Goal: Task Accomplishment & Management: Use online tool/utility

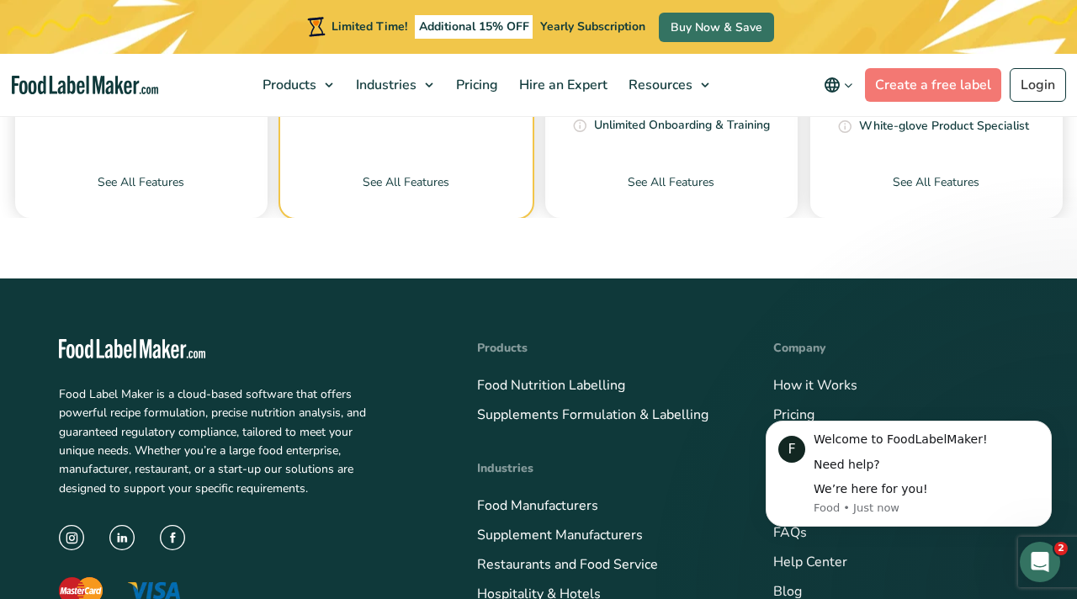
scroll to position [5789, 0]
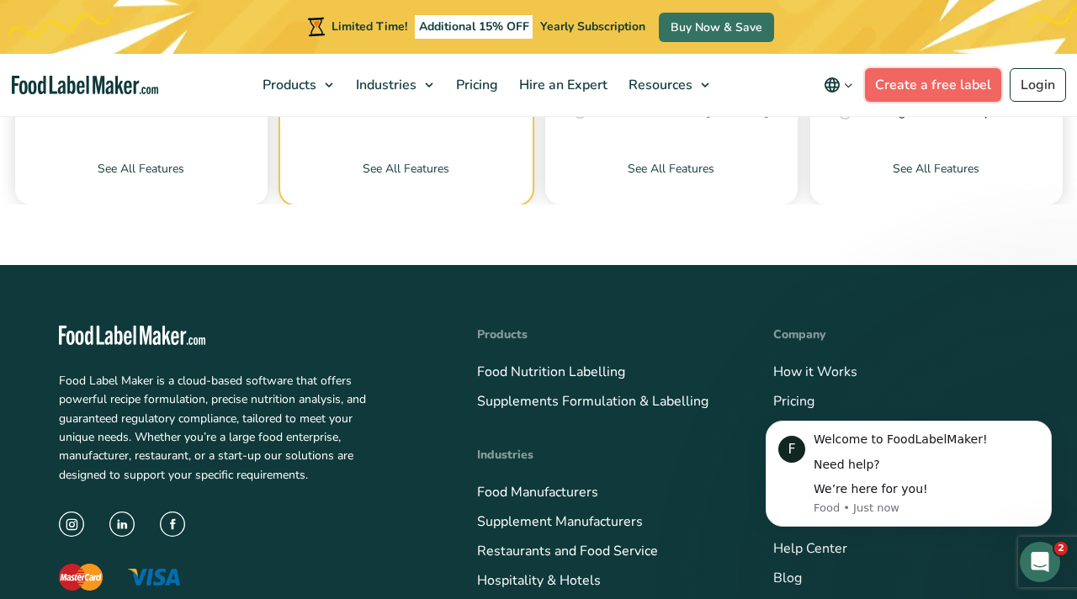
click at [946, 84] on link "Create a free label" at bounding box center [933, 85] width 136 height 34
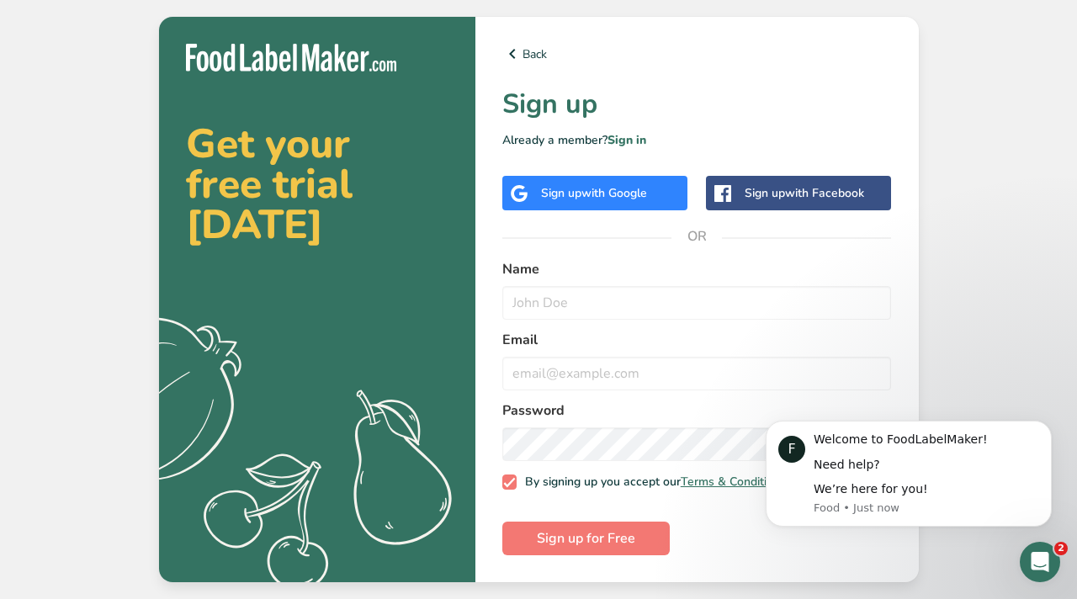
click at [610, 184] on div "Sign up with Google" at bounding box center [594, 193] width 106 height 18
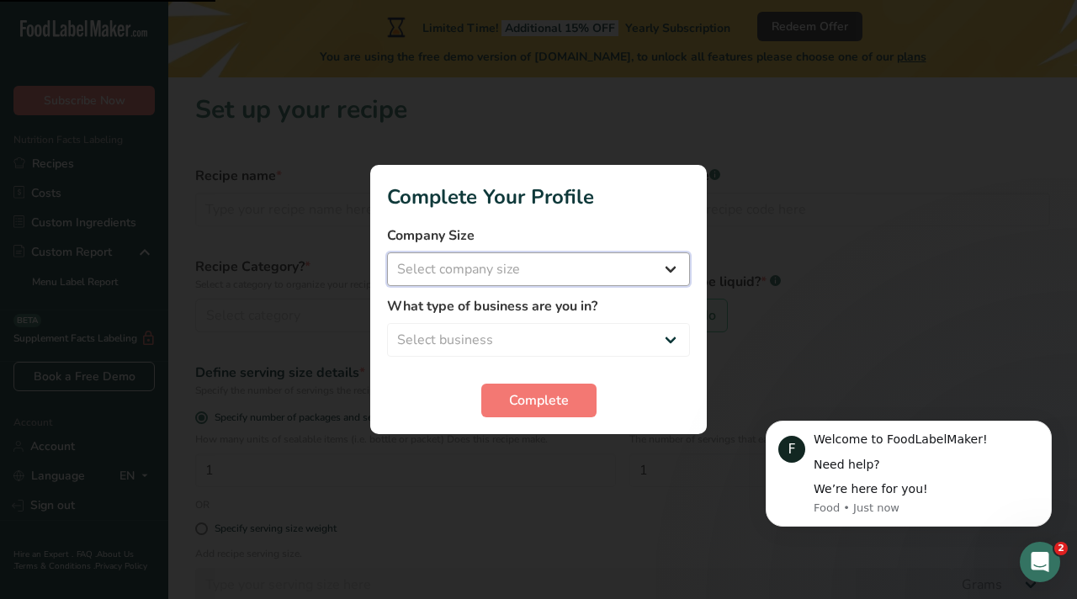
click at [468, 267] on select "Select company size Fewer than 10 Employees 10 to 50 Employees 51 to 500 Employ…" at bounding box center [538, 270] width 303 height 34
click at [468, 265] on select "Fewer than 10 Employees 10 to 50 Employees 51 to 500 Employees Over 500 Employe…" at bounding box center [538, 270] width 303 height 34
select select "1"
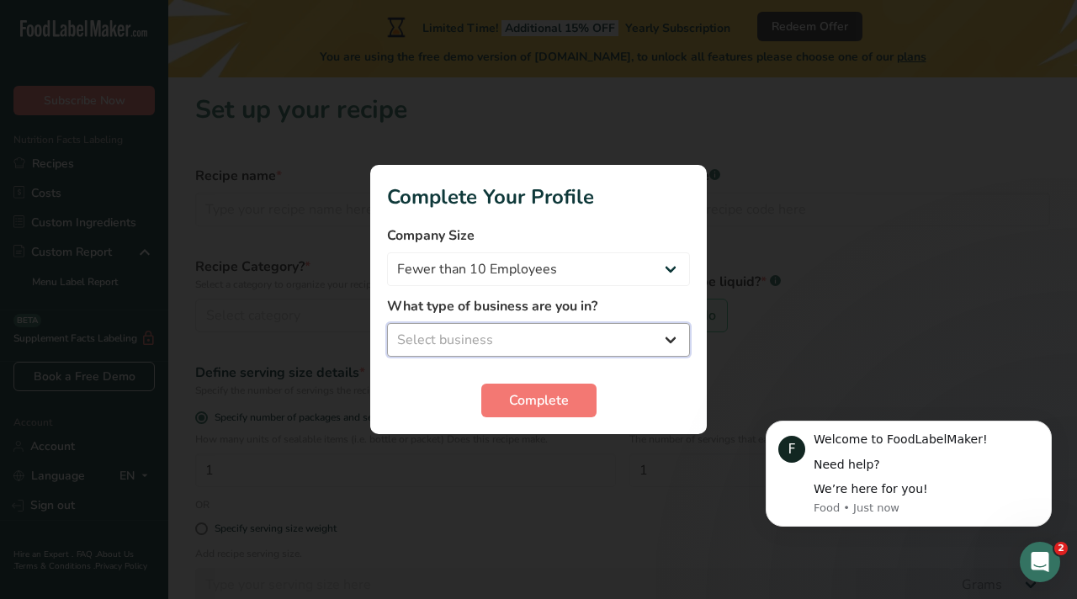
click at [461, 345] on select "Select business Packaged Food Manufacturer Restaurant & Cafe Bakery Meal Plans …" at bounding box center [538, 340] width 303 height 34
select select "1"
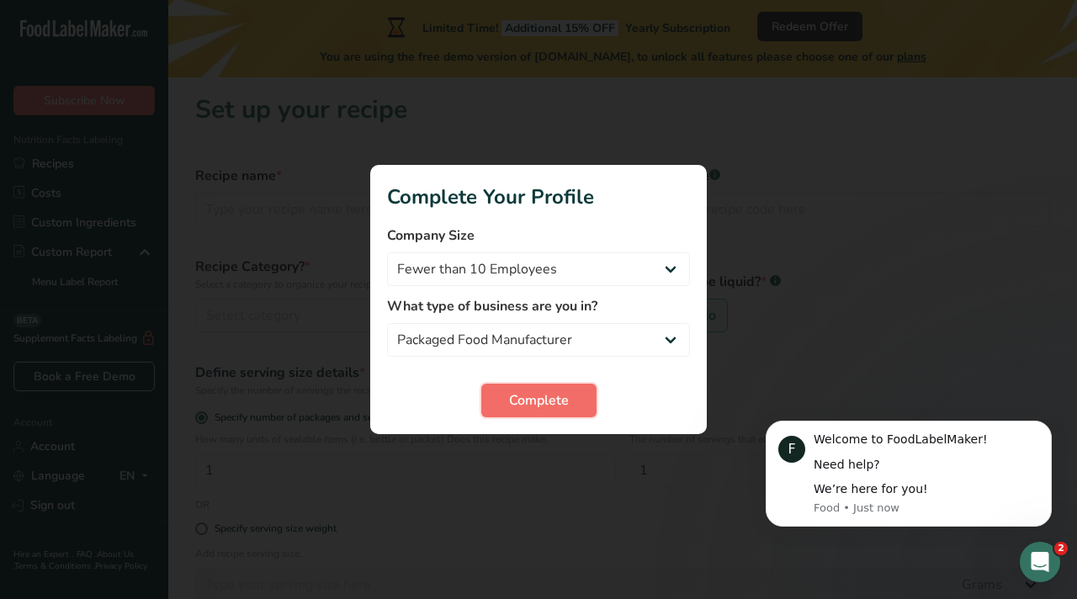
click at [552, 404] on span "Complete" at bounding box center [539, 401] width 60 height 20
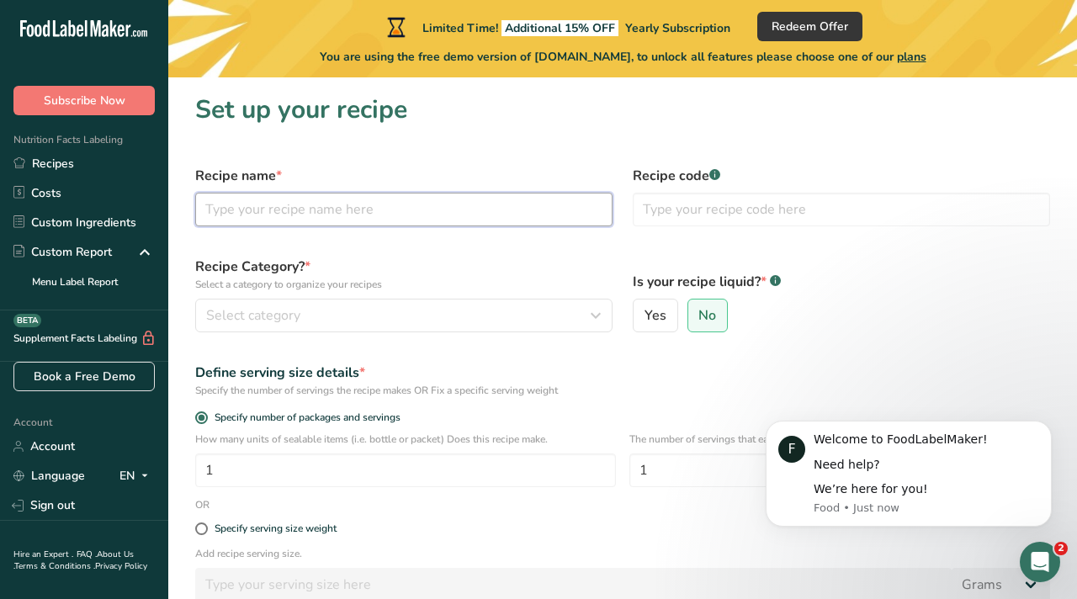
click at [291, 208] on input "text" at bounding box center [404, 210] width 418 height 34
type input "spice and co"
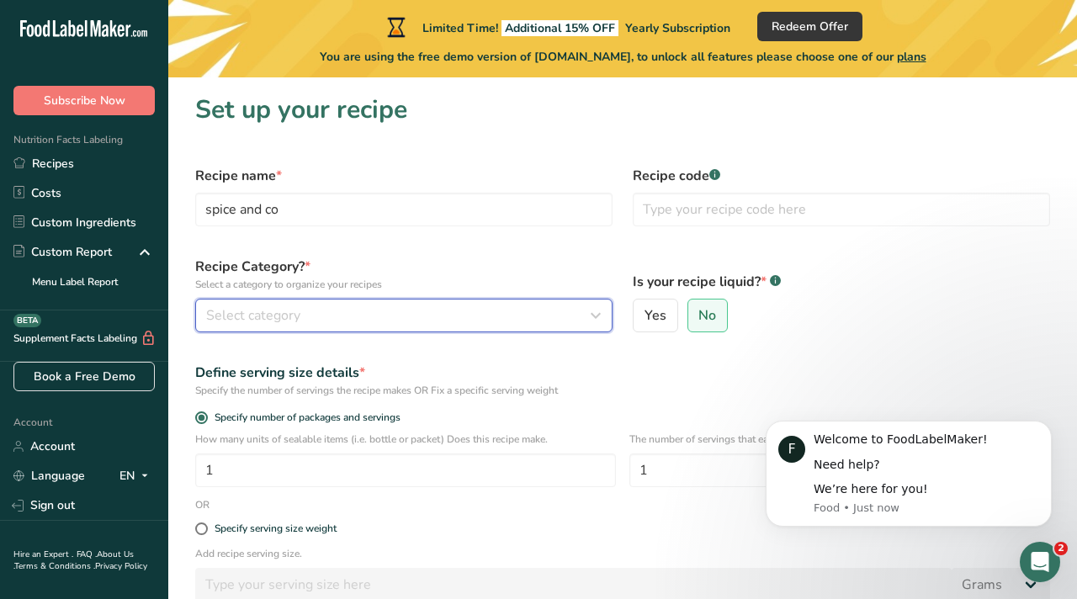
click at [292, 316] on span "Select category" at bounding box center [253, 316] width 94 height 20
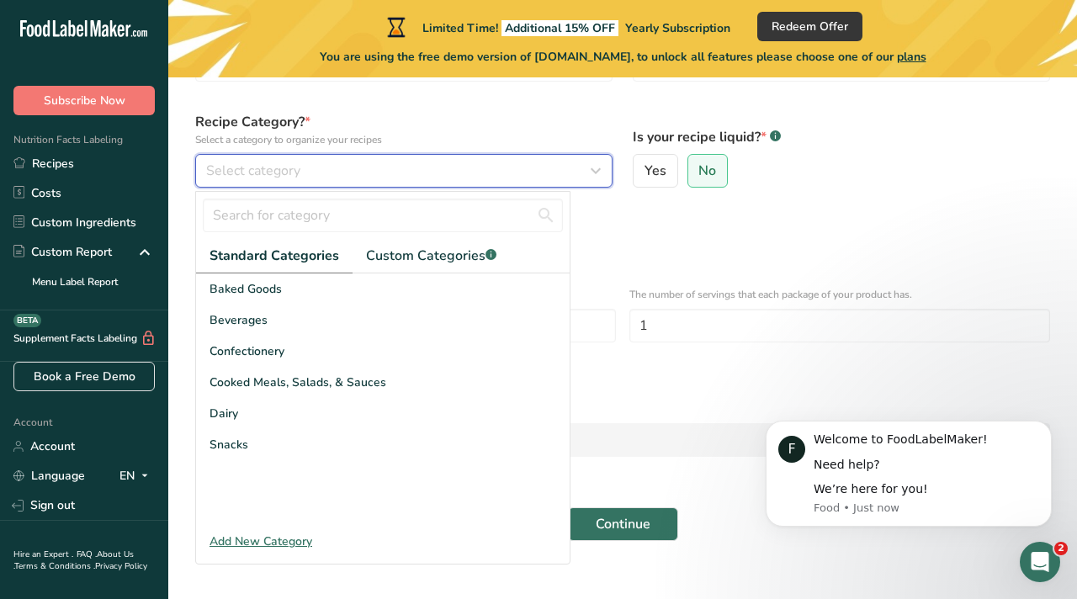
scroll to position [146, 0]
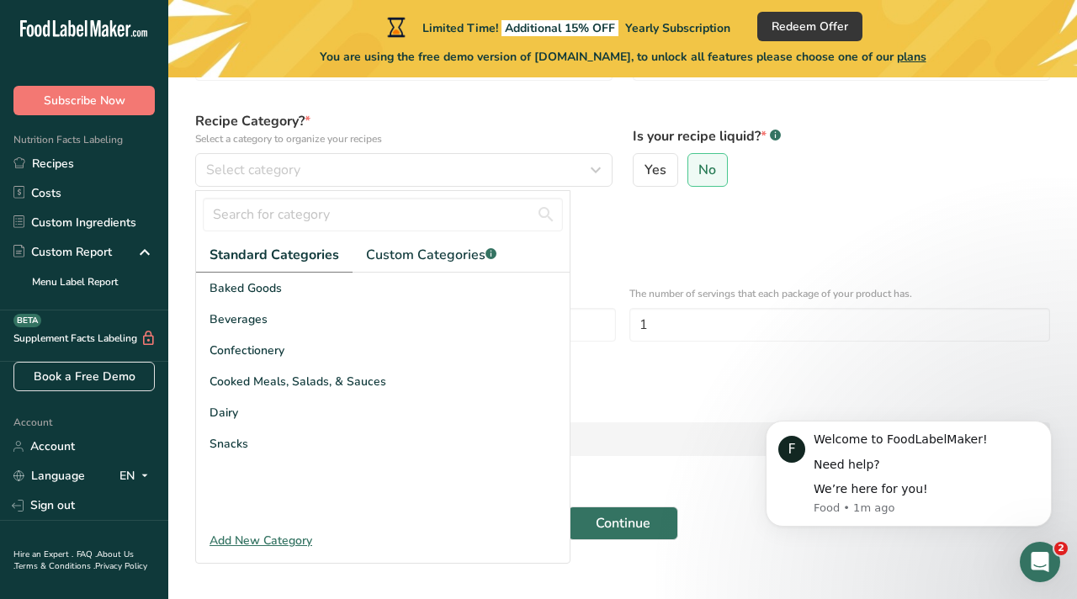
click at [282, 543] on div "Add New Category" at bounding box center [383, 541] width 374 height 18
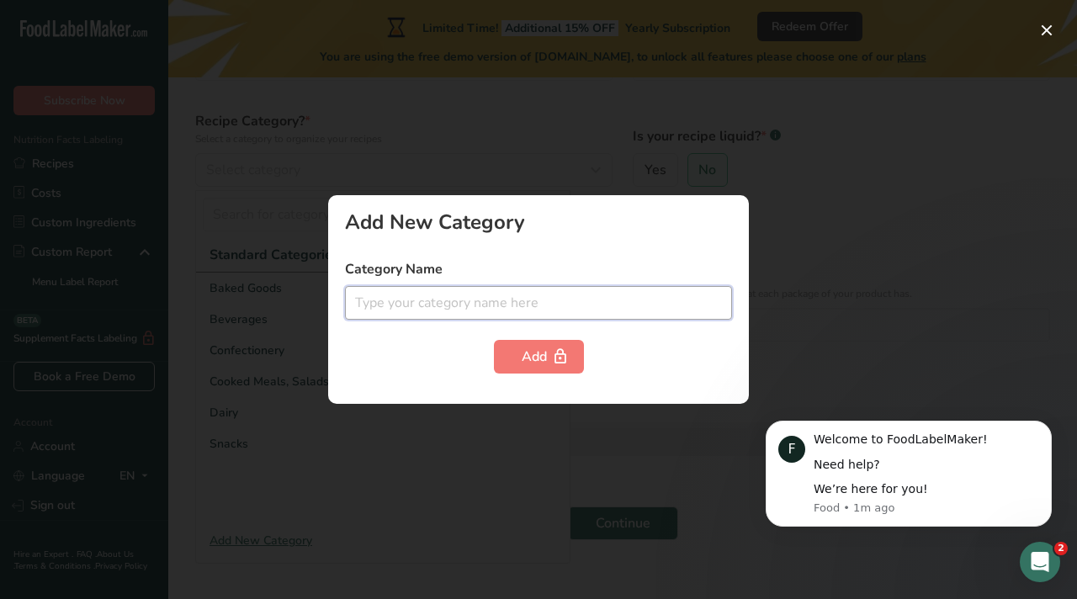
click at [367, 305] on input "text" at bounding box center [538, 303] width 387 height 34
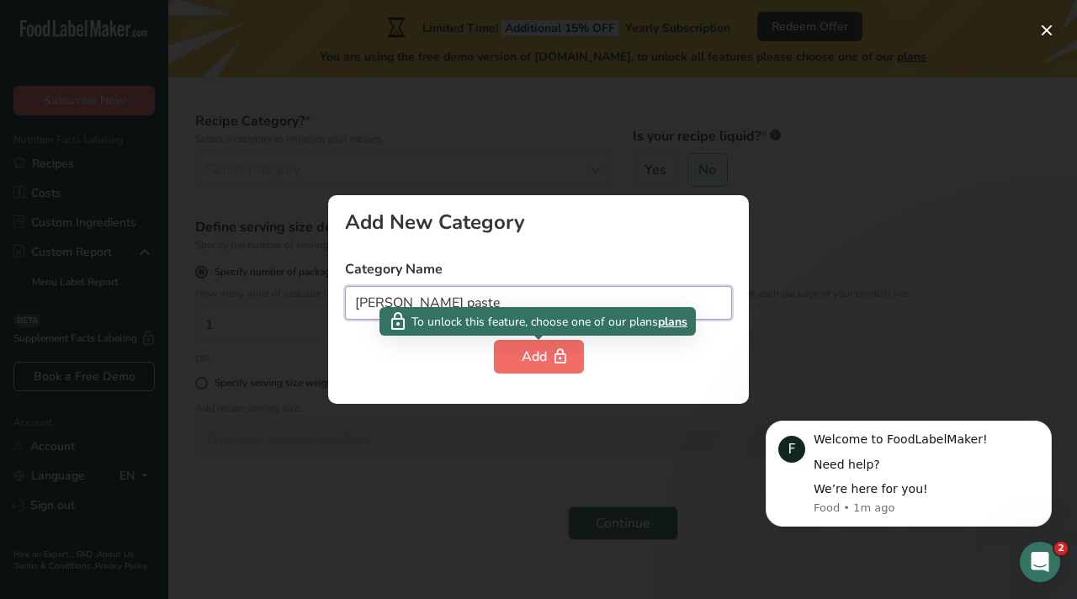
type input "curry paste"
click at [540, 360] on div "Add" at bounding box center [539, 357] width 35 height 20
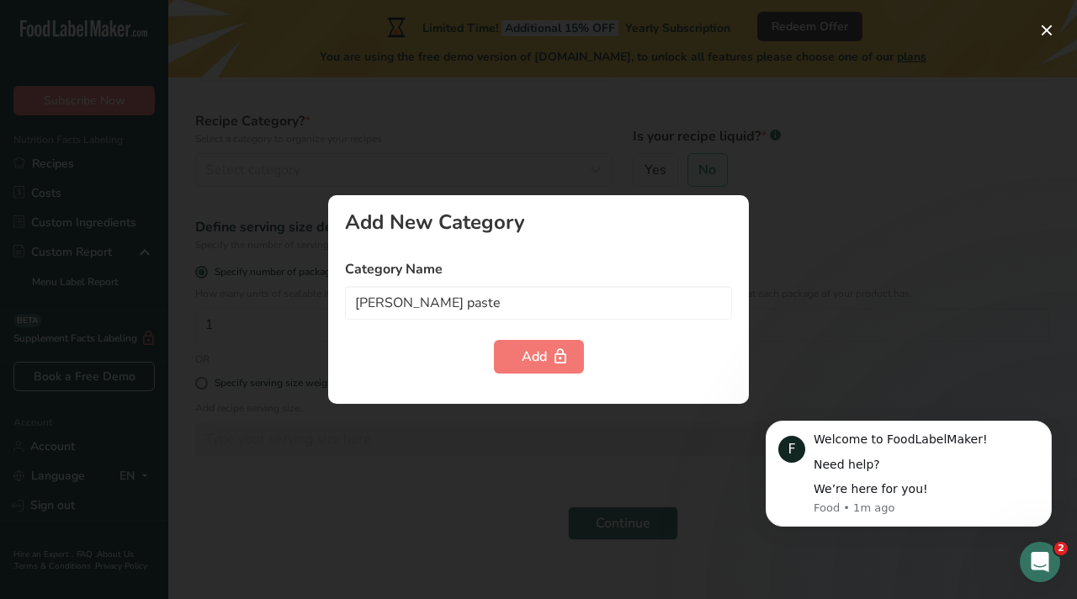
click at [661, 154] on div at bounding box center [538, 299] width 1077 height 599
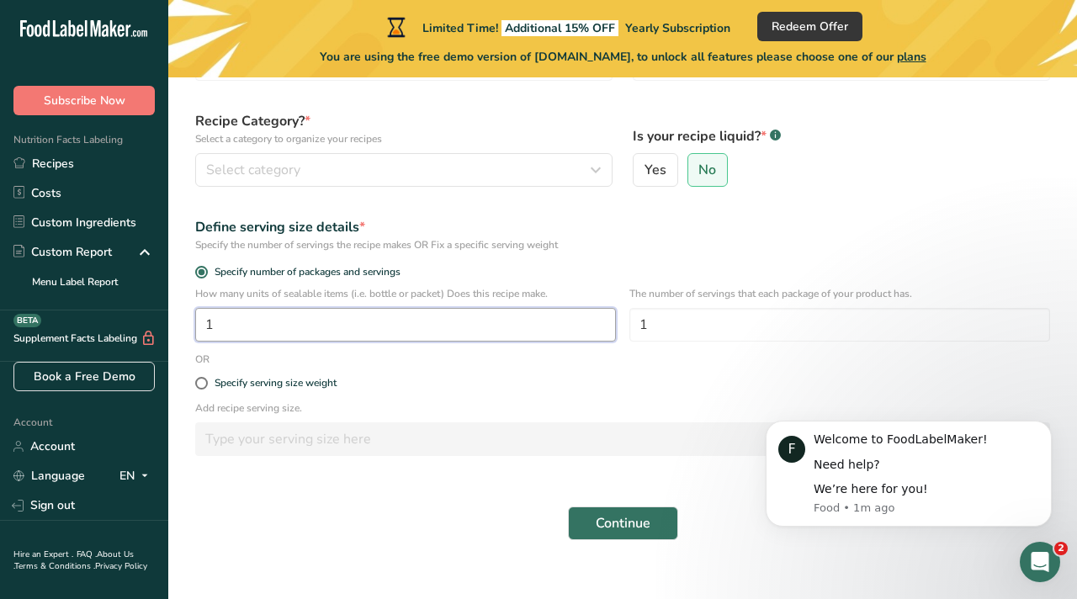
click at [342, 327] on input "1" at bounding box center [405, 325] width 421 height 34
click at [512, 332] on input "1" at bounding box center [405, 325] width 421 height 34
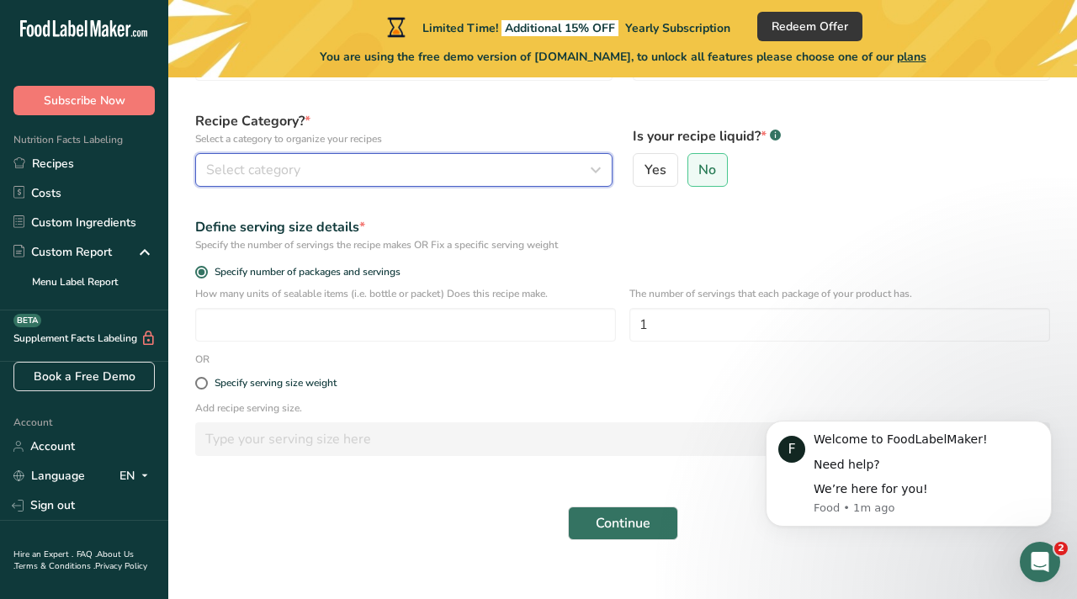
click at [307, 154] on button "Select category" at bounding box center [404, 170] width 418 height 34
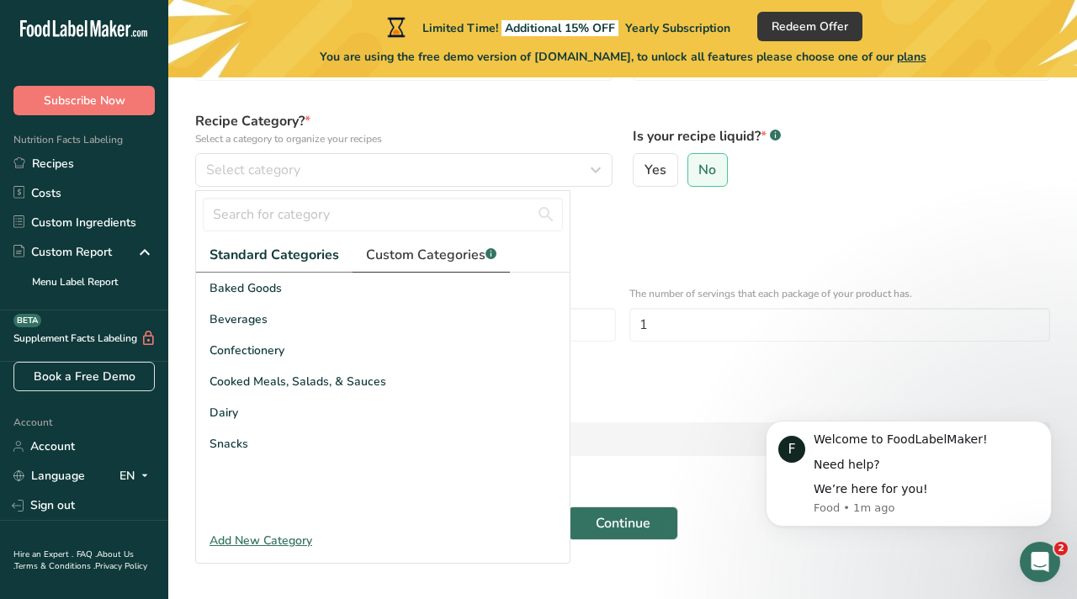
click at [402, 255] on span "Custom Categories .a-a{fill:#347362;}.b-a{fill:#fff;}" at bounding box center [431, 255] width 130 height 20
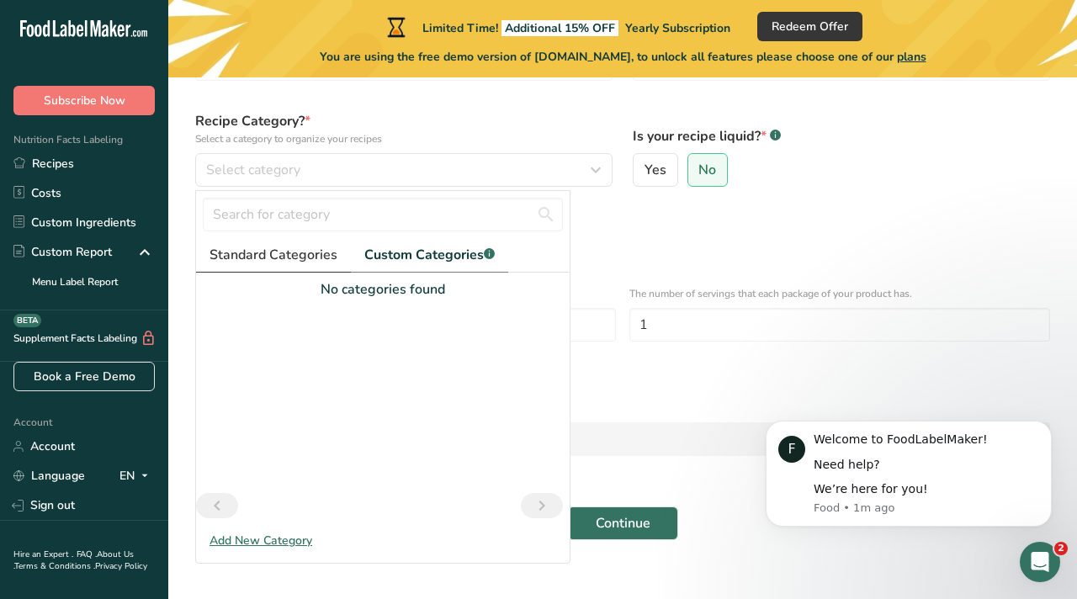
click at [264, 260] on span "Standard Categories" at bounding box center [274, 255] width 128 height 20
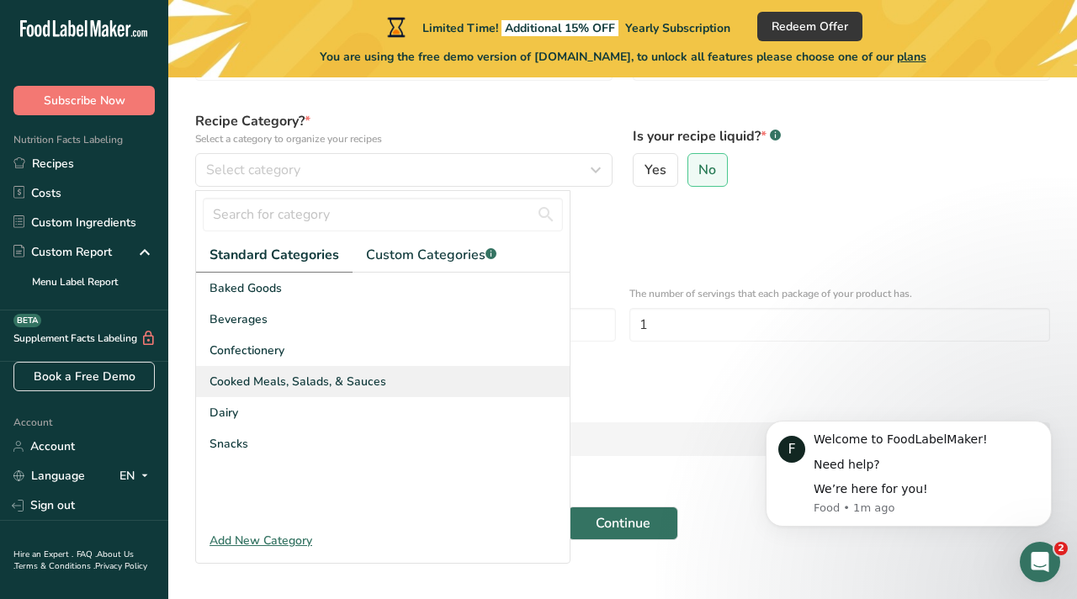
click at [279, 380] on span "Cooked Meals, Salads, & Sauces" at bounding box center [298, 382] width 177 height 18
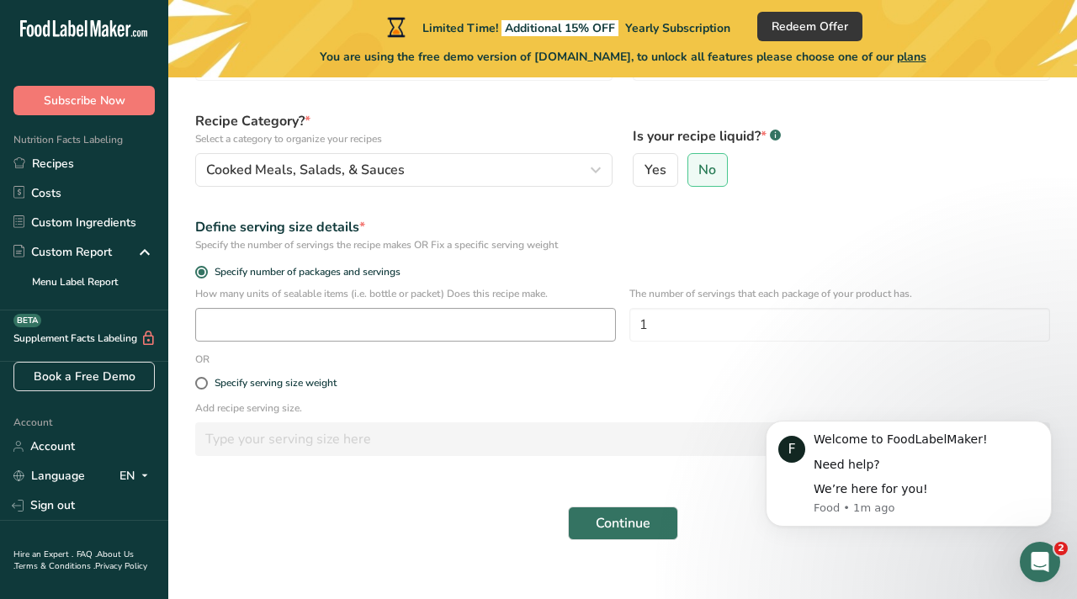
scroll to position [188, 0]
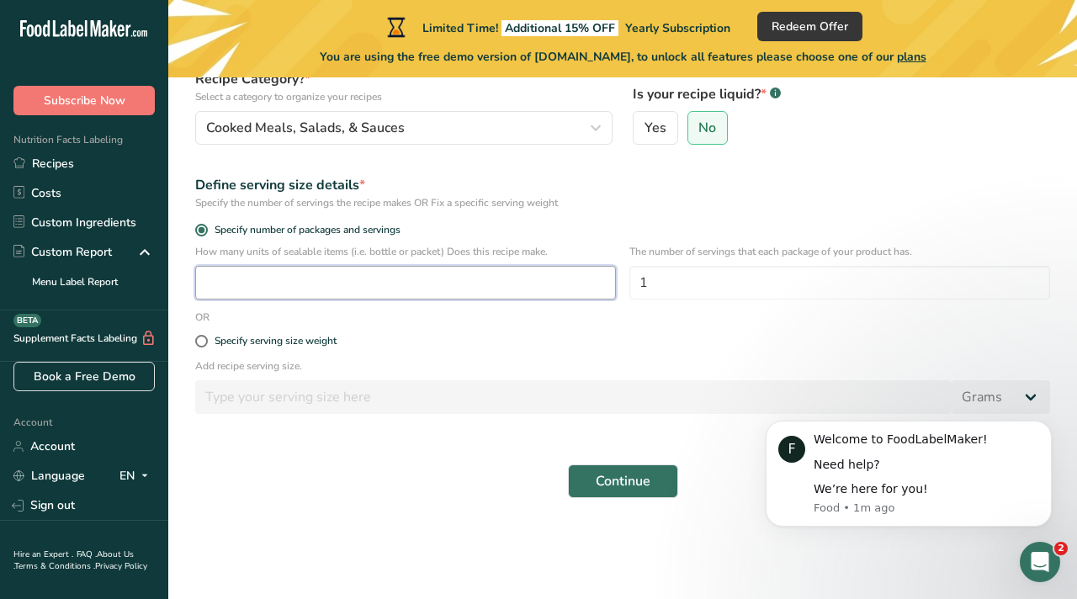
click at [377, 285] on input "number" at bounding box center [405, 283] width 421 height 34
type input "1"
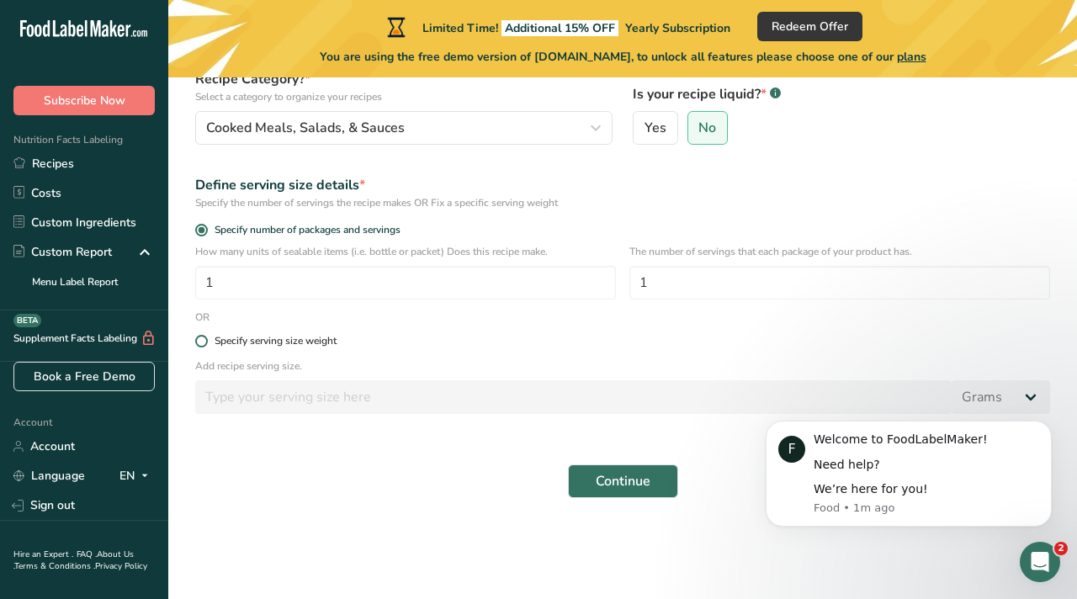
click at [205, 340] on span at bounding box center [201, 341] width 13 height 13
click at [205, 340] on input "Specify serving size weight" at bounding box center [200, 341] width 11 height 11
radio input "true"
radio input "false"
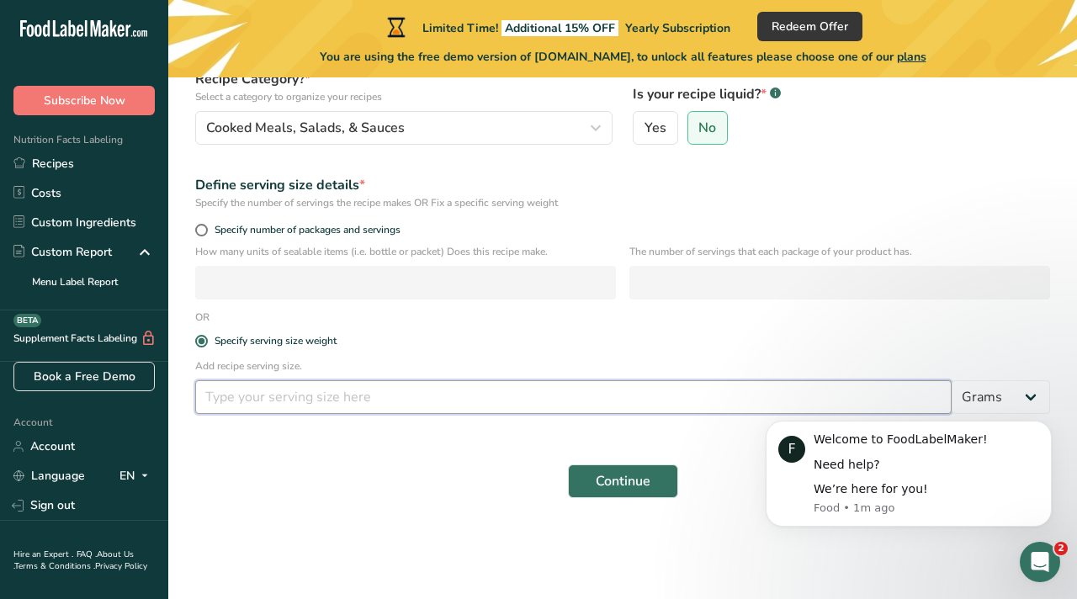
click at [261, 407] on input "number" at bounding box center [573, 397] width 757 height 34
type input "250"
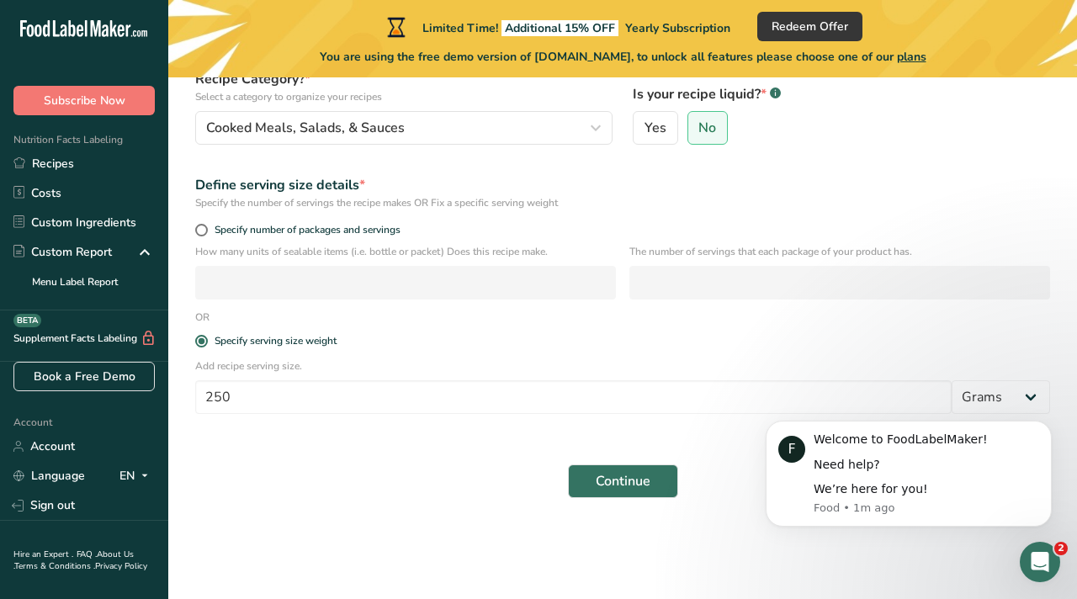
click html "F Welcome to FoodLabelMaker! Need help? We’re here for you! Food • 1m ago"
click at [1028, 396] on iframe at bounding box center [909, 475] width 337 height 158
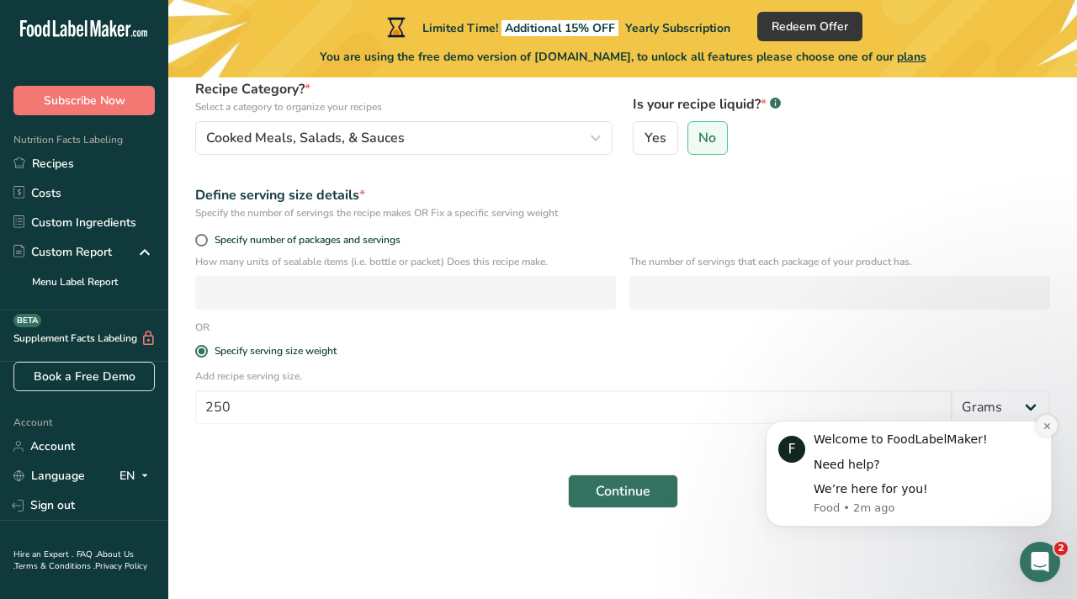
click at [1046, 427] on icon "Dismiss notification" at bounding box center [1047, 426] width 9 height 9
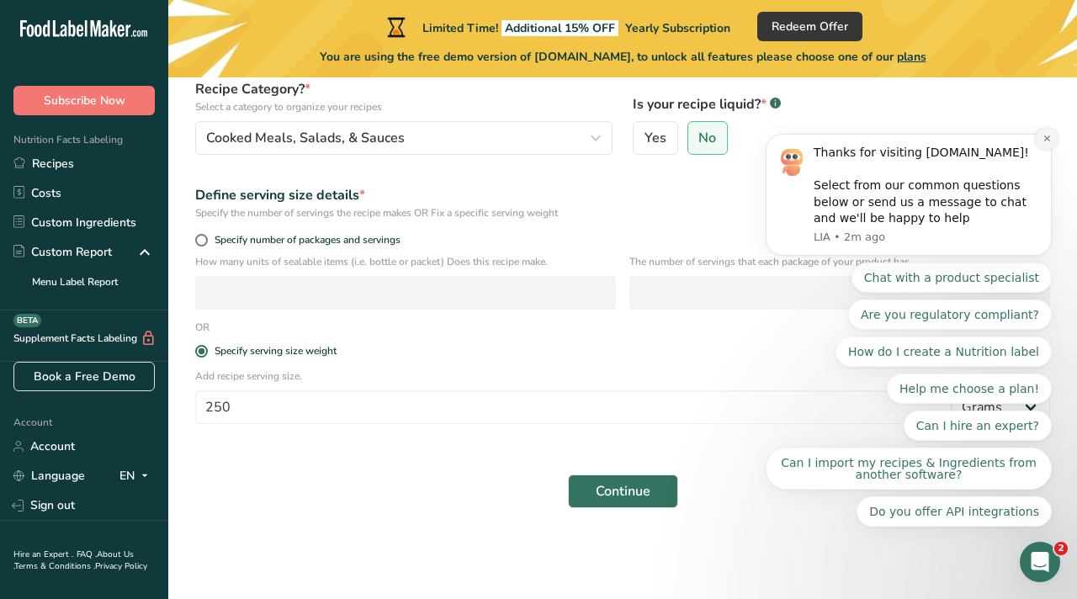
click at [1048, 137] on icon "Dismiss notification" at bounding box center [1047, 139] width 6 height 6
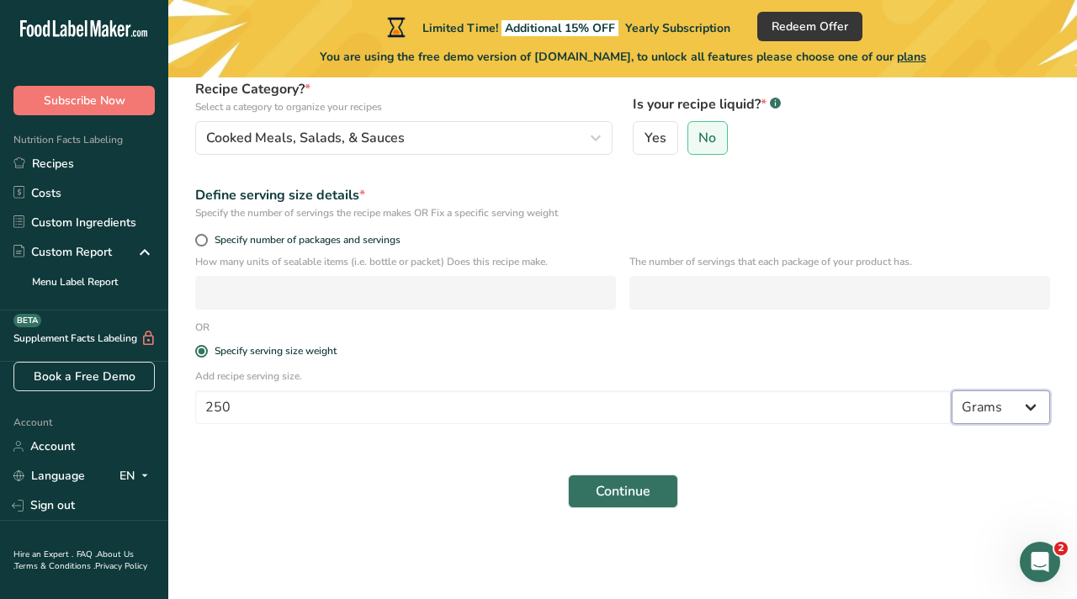
click at [1025, 399] on select "Grams kg mg mcg lb oz l mL fl oz tbsp tsp cup qt gallon" at bounding box center [1001, 408] width 98 height 34
select select "17"
select select "22"
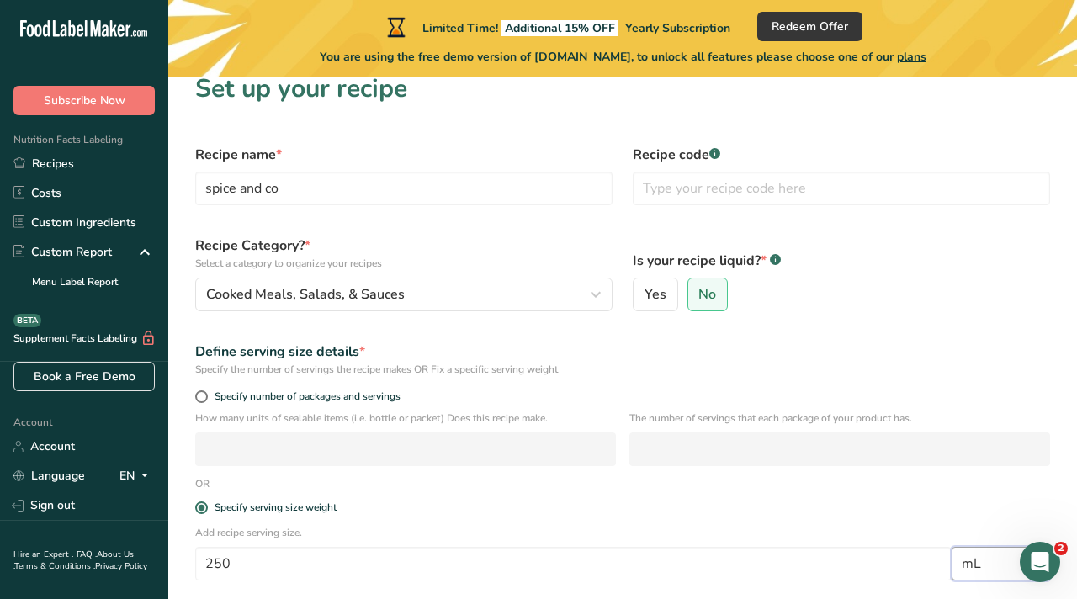
scroll to position [0, 0]
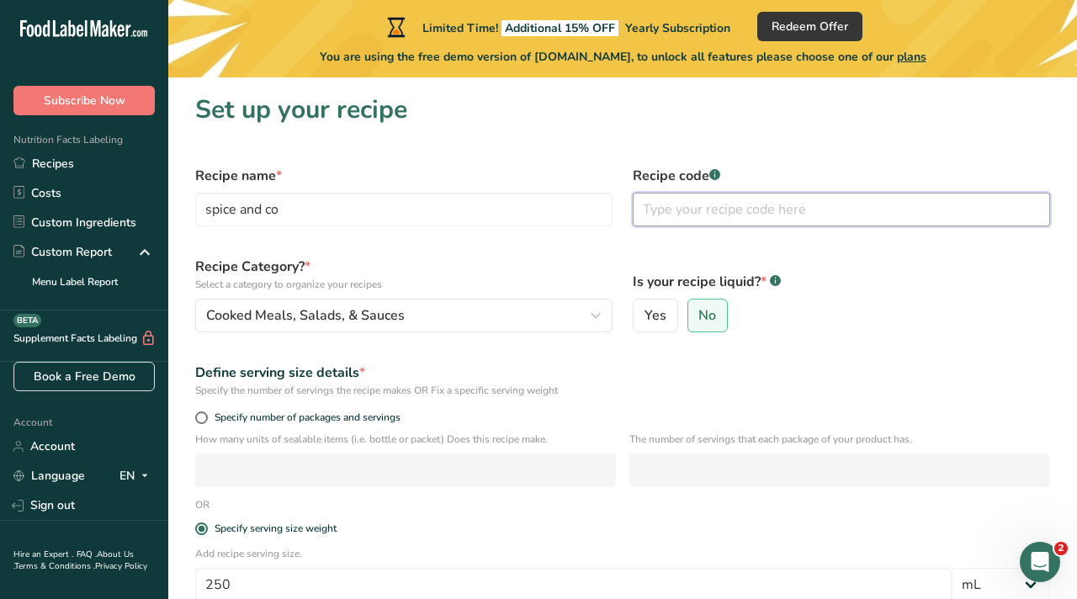
click at [732, 210] on input "text" at bounding box center [842, 210] width 418 height 34
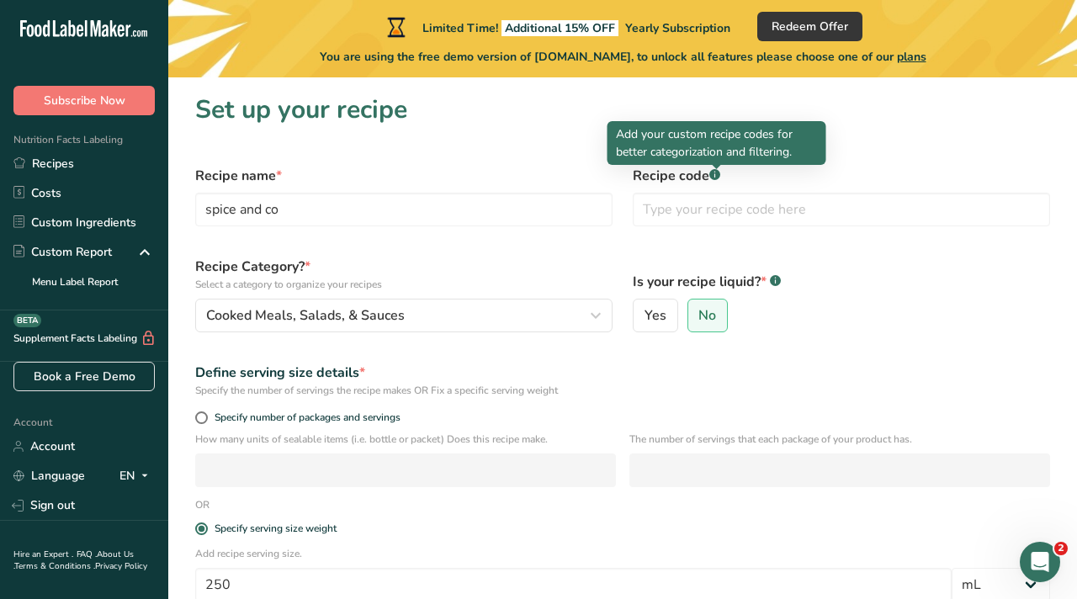
click at [716, 173] on div at bounding box center [717, 169] width 8 height 8
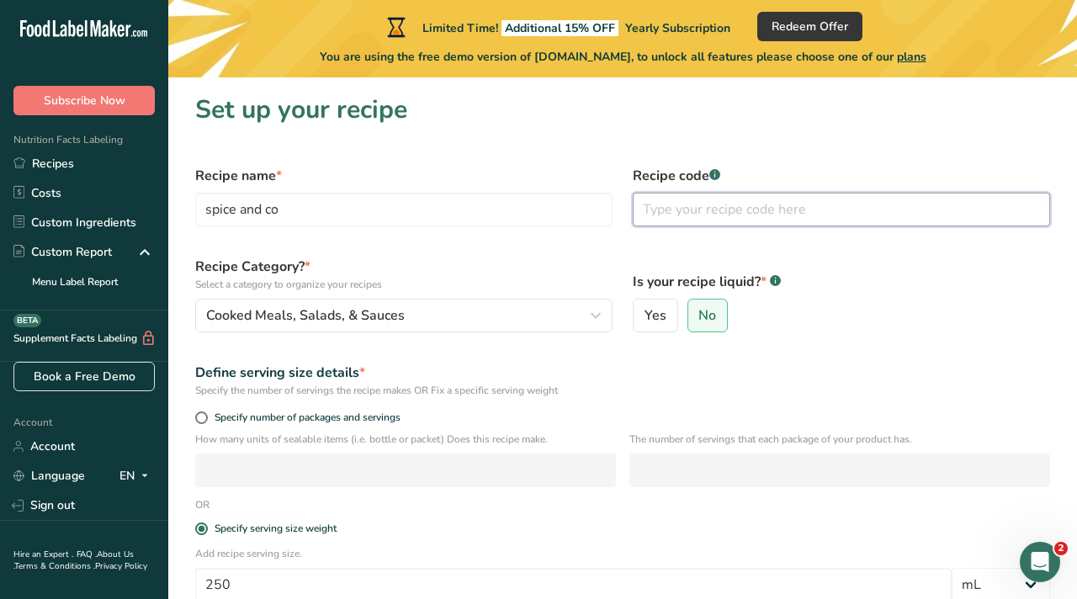
click at [717, 206] on input "text" at bounding box center [842, 210] width 418 height 34
type input "001"
click at [645, 319] on span "Yes" at bounding box center [656, 315] width 22 height 17
click at [645, 319] on input "Yes" at bounding box center [639, 316] width 11 height 11
radio input "true"
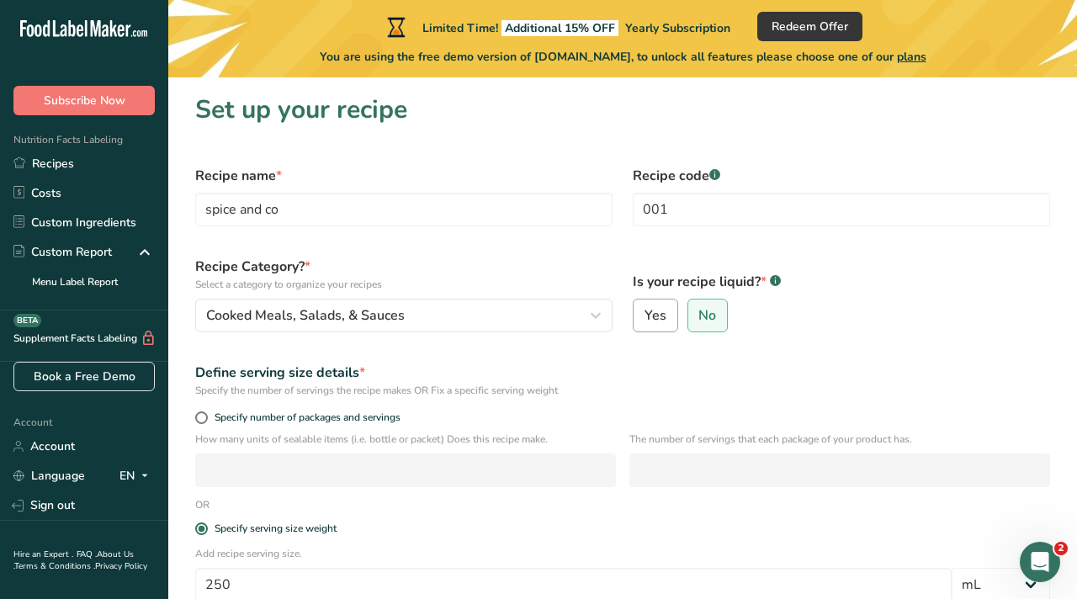
radio input "false"
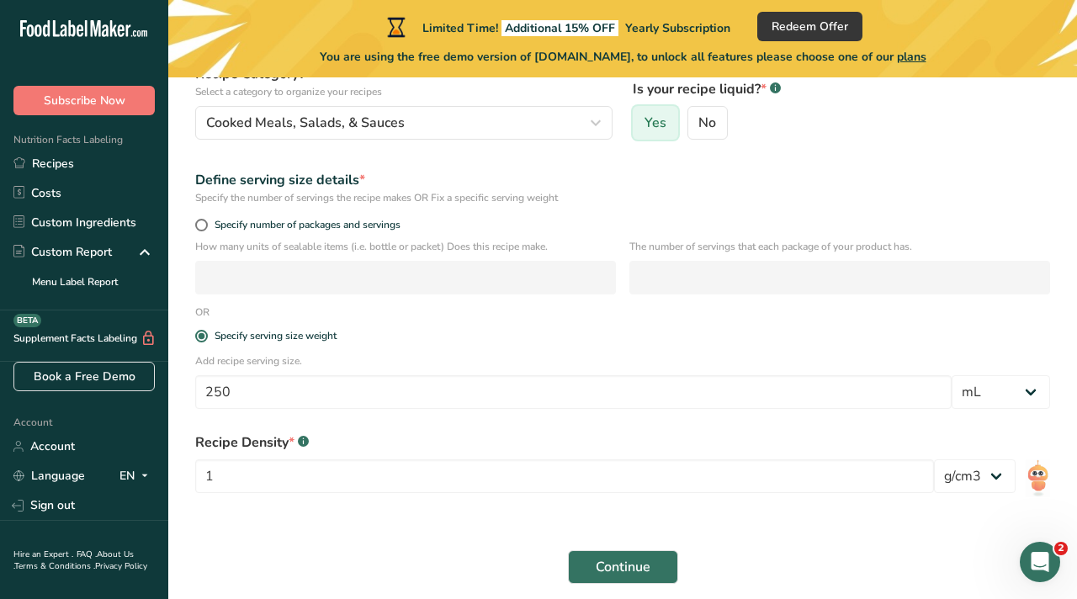
scroll to position [203, 0]
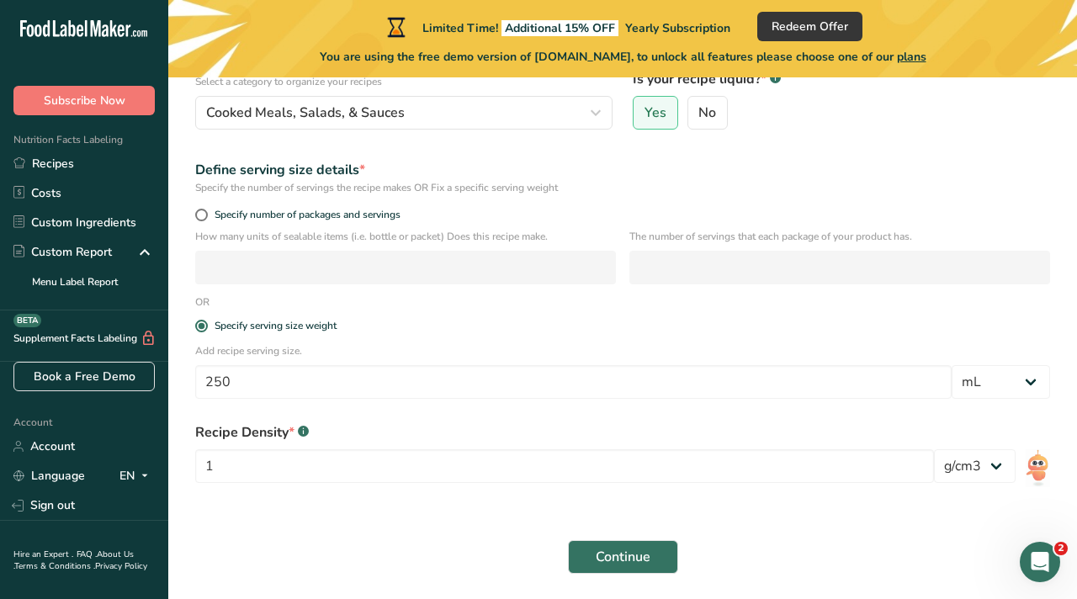
click at [217, 250] on div "How many units of sealable items (i.e. bottle or packet) Does this recipe make." at bounding box center [405, 257] width 421 height 56
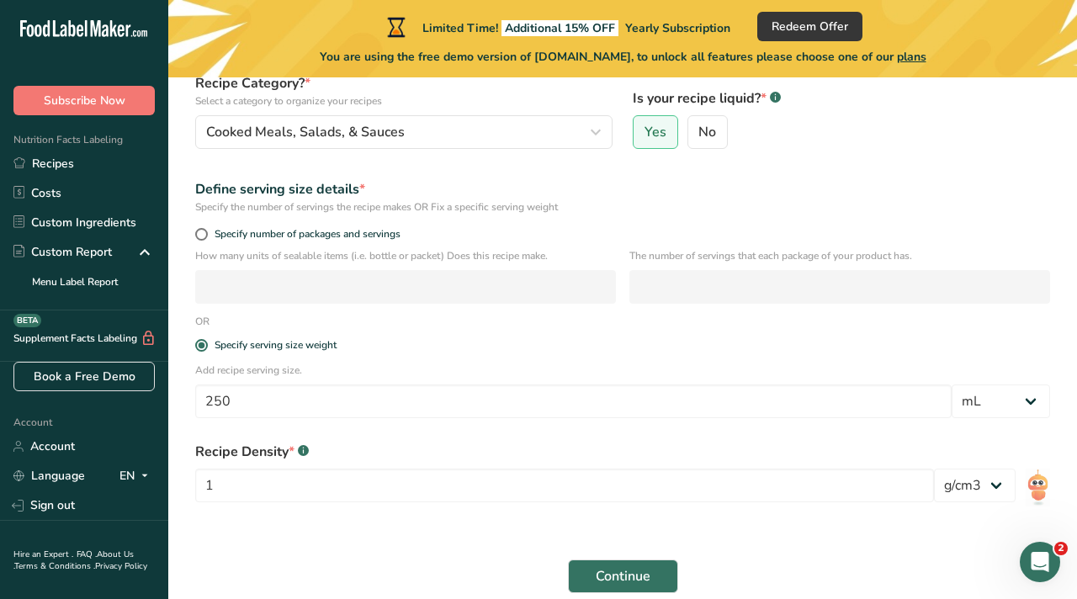
scroll to position [279, 0]
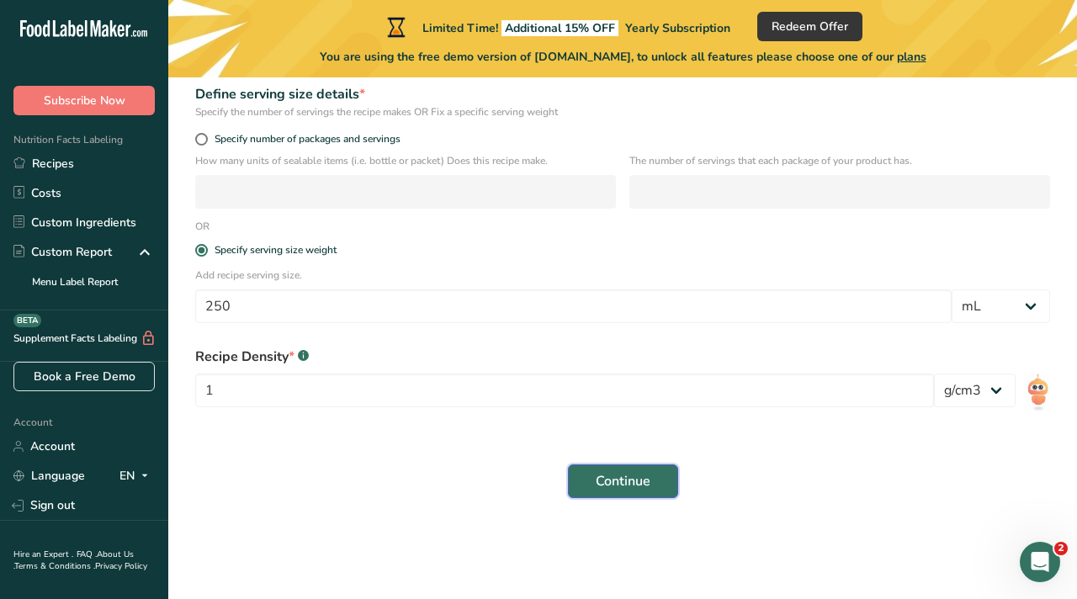
click at [634, 482] on span "Continue" at bounding box center [623, 481] width 55 height 20
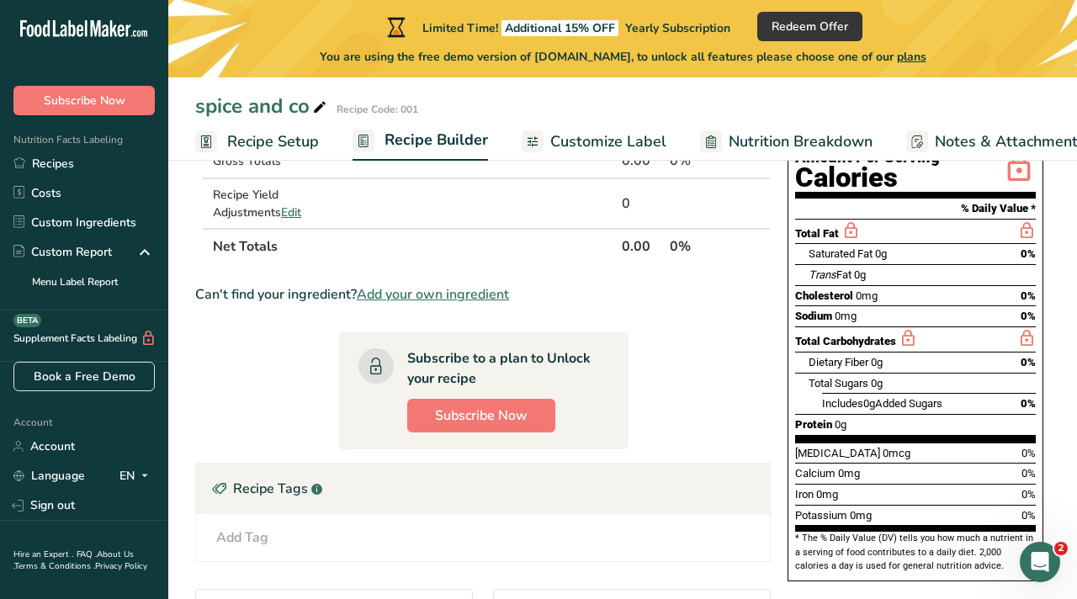
scroll to position [198, 0]
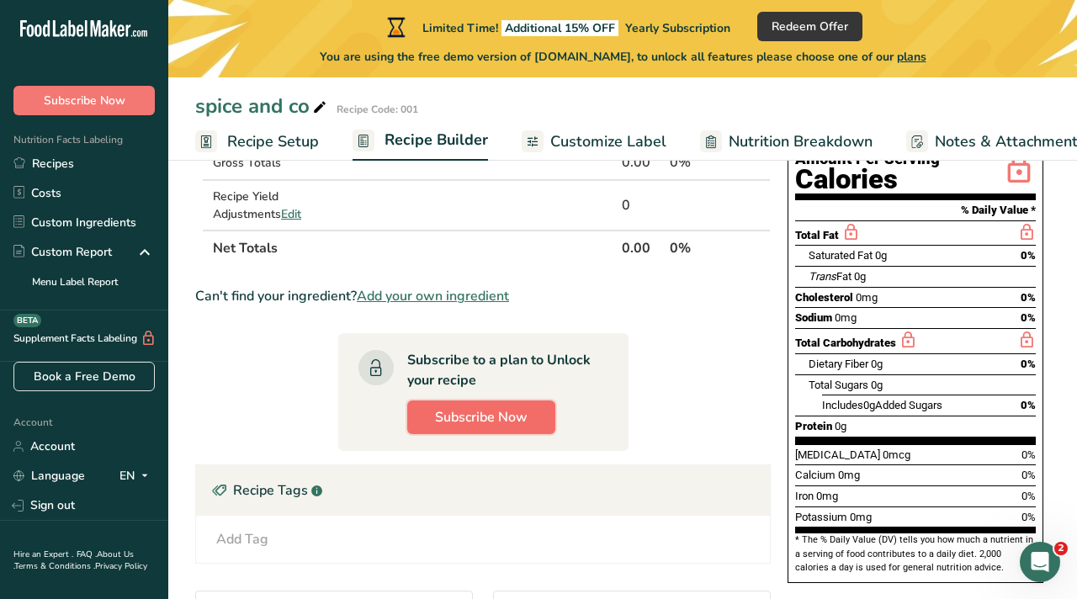
click at [476, 420] on span "Subscribe Now" at bounding box center [481, 417] width 93 height 20
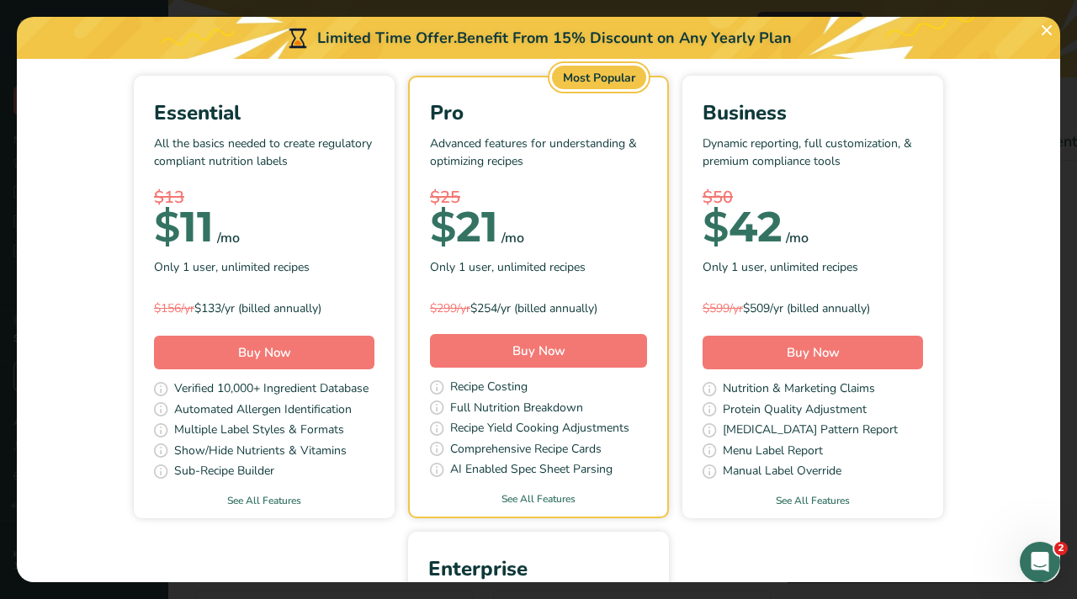
scroll to position [0, 0]
